Goal: Find specific page/section: Find specific page/section

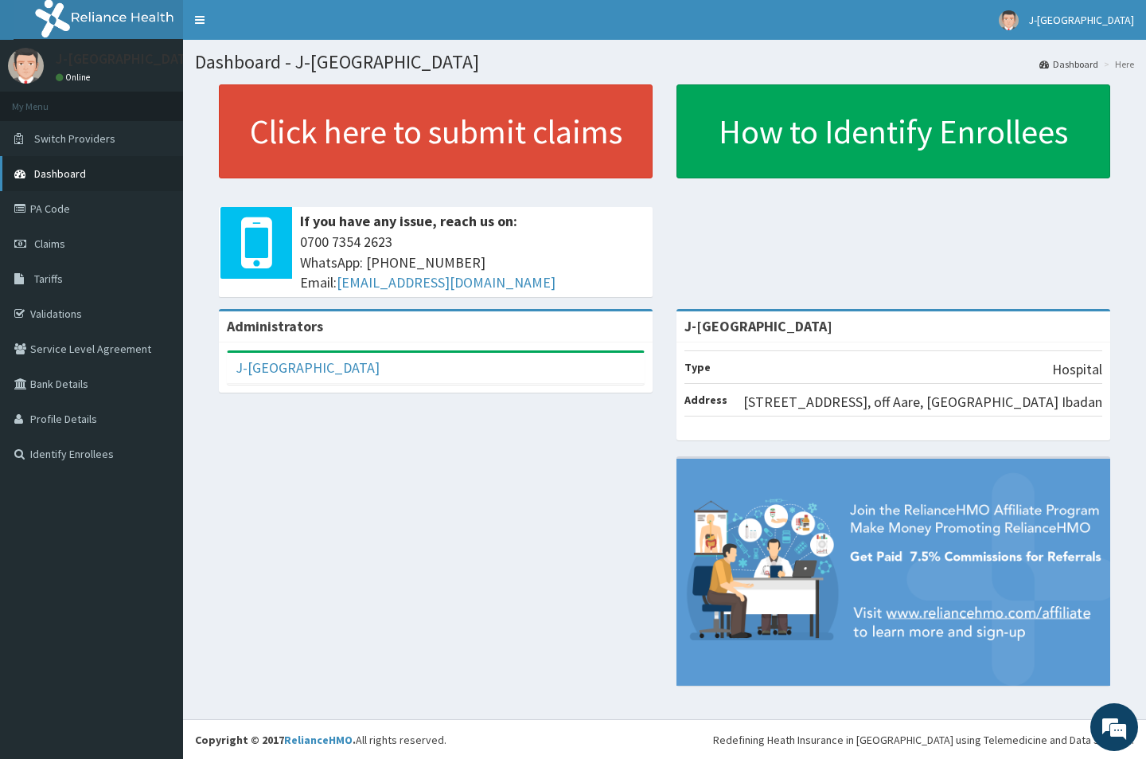
click at [53, 167] on span "Dashboard" at bounding box center [60, 173] width 52 height 14
click at [42, 269] on link "Tariffs" at bounding box center [91, 278] width 183 height 35
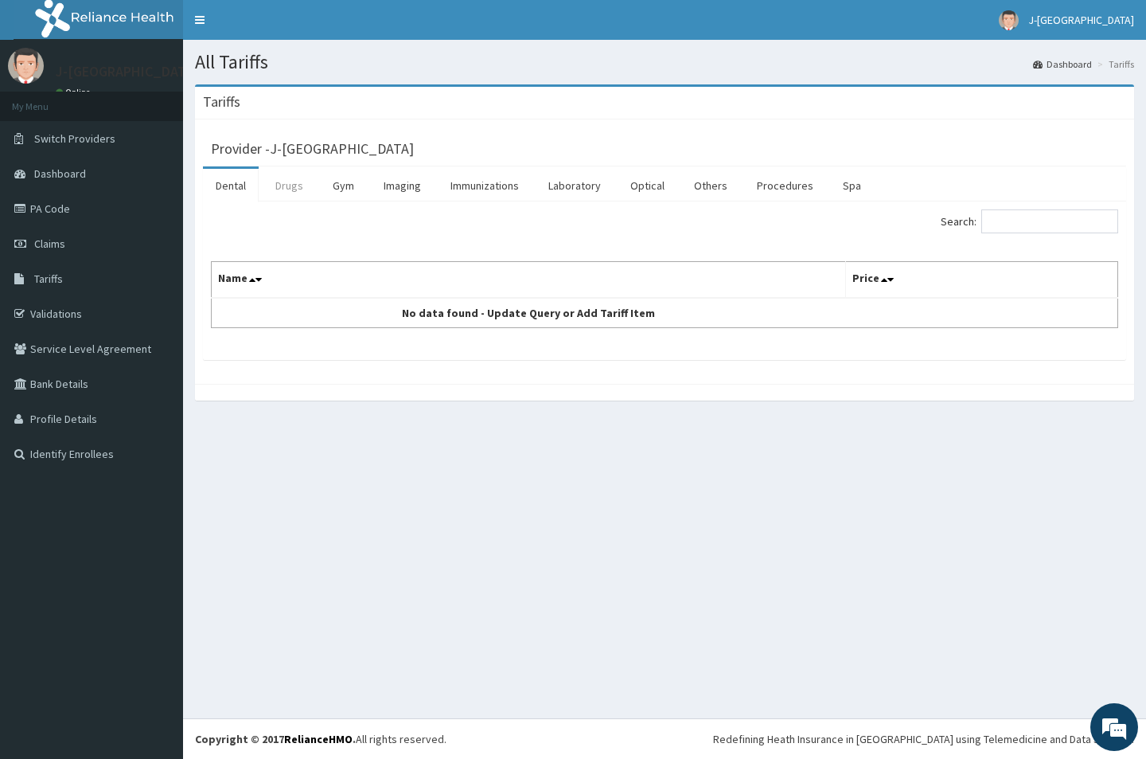
click at [299, 196] on link "Drugs" at bounding box center [289, 185] width 53 height 33
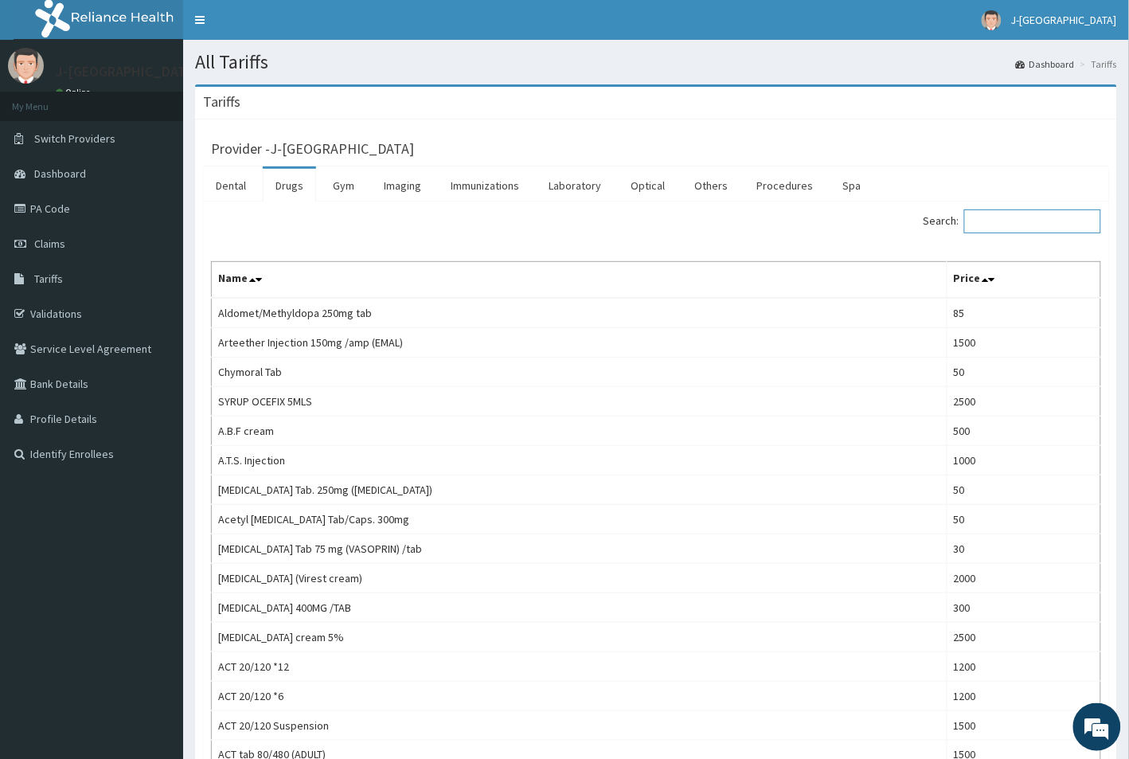
click at [1017, 216] on input "Search:" at bounding box center [1032, 221] width 137 height 24
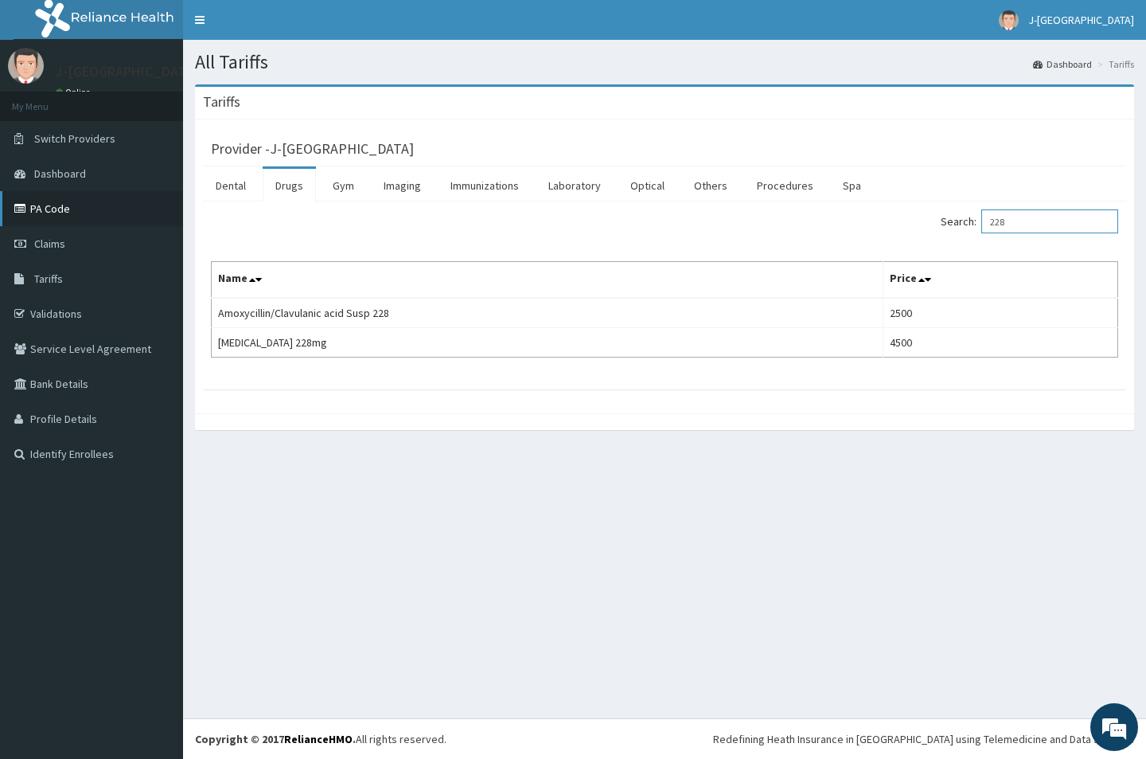
type input "228"
click at [54, 209] on link "PA Code" at bounding box center [91, 208] width 183 height 35
